Goal: Check status: Check status

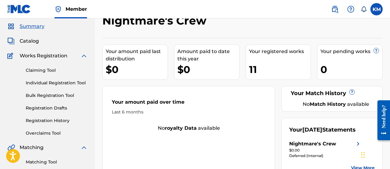
scroll to position [31, 0]
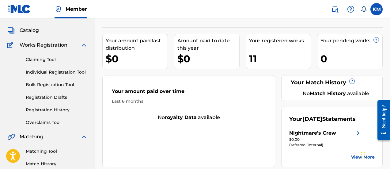
click at [56, 110] on link "Registration History" at bounding box center [57, 110] width 62 height 6
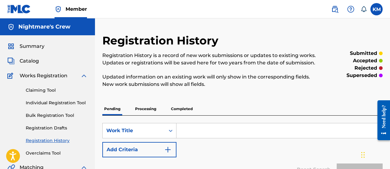
click at [148, 110] on p "Processing" at bounding box center [145, 108] width 25 height 13
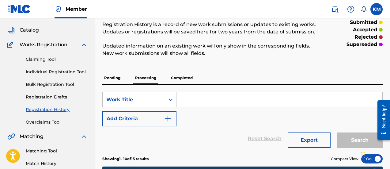
scroll to position [31, 0]
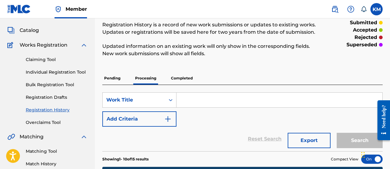
click at [182, 81] on p "Completed" at bounding box center [181, 78] width 25 height 13
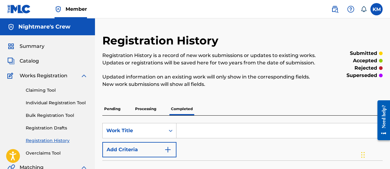
click at [140, 106] on p "Processing" at bounding box center [145, 108] width 25 height 13
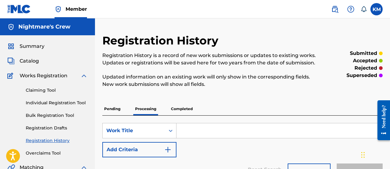
click at [25, 48] on span "Summary" at bounding box center [32, 46] width 25 height 7
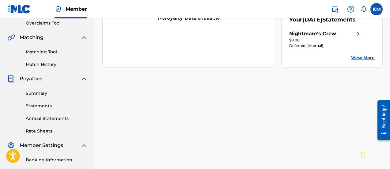
scroll to position [119, 0]
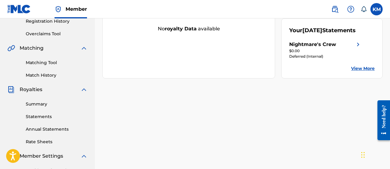
click at [36, 92] on span "Royalties" at bounding box center [31, 89] width 23 height 7
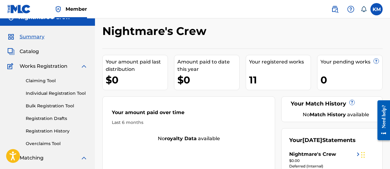
scroll to position [0, 0]
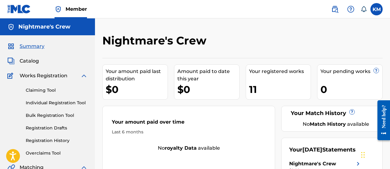
click at [30, 59] on span "Catalog" at bounding box center [29, 60] width 19 height 7
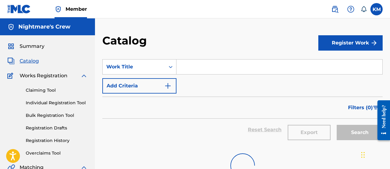
click at [34, 49] on span "Summary" at bounding box center [32, 46] width 25 height 7
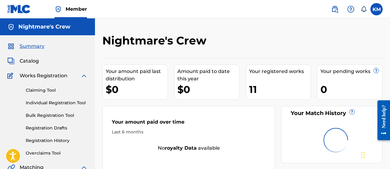
click at [38, 48] on span "Summary" at bounding box center [32, 46] width 25 height 7
click at [22, 13] on img at bounding box center [19, 9] width 24 height 9
